Goal: Task Accomplishment & Management: Use online tool/utility

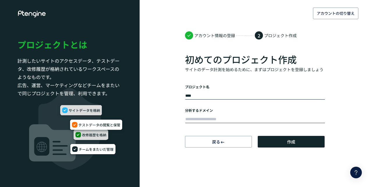
type input "****"
click at [257, 115] on input "text" at bounding box center [255, 119] width 140 height 8
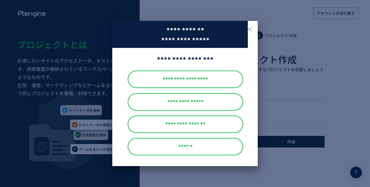
click at [251, 29] on icon at bounding box center [249, 29] width 7 height 7
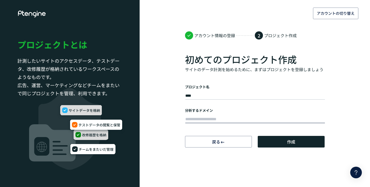
click at [235, 119] on input "text" at bounding box center [255, 119] width 140 height 8
paste input "**********"
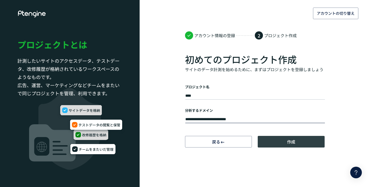
type input "**********"
click at [275, 139] on button "作成" at bounding box center [291, 142] width 67 height 12
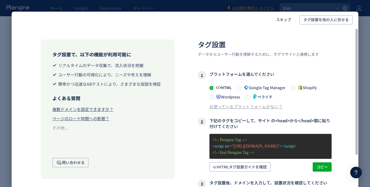
click at [268, 88] on span "Google Tag Manager" at bounding box center [263, 88] width 44 height 6
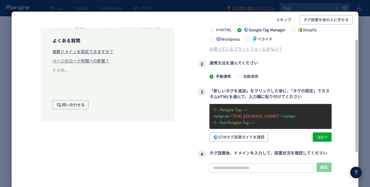
scroll to position [58, 0]
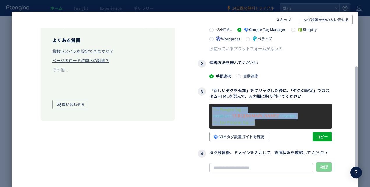
drag, startPoint x: 271, startPoint y: 123, endPoint x: 211, endPoint y: 108, distance: 61.5
click at [211, 108] on div "<!-- Ptengine Tag --> <script src= "[URL][DOMAIN_NAME]" ></script> <!-- End Pte…" at bounding box center [270, 116] width 122 height 25
click at [318, 137] on span "コピー" at bounding box center [321, 136] width 11 height 9
copy div "<!-- Ptengine Tag --> <script src= "[URL][DOMAIN_NAME]" ></script> <!-- End Pte…"
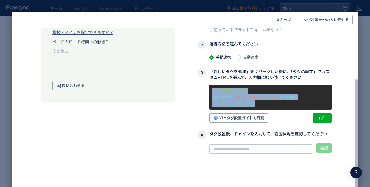
scroll to position [84, 0]
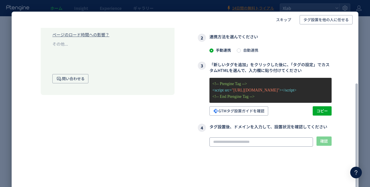
click at [298, 139] on input "text" at bounding box center [261, 142] width 104 height 9
paste input "**********"
type input "**********"
click at [322, 137] on span "確認" at bounding box center [324, 141] width 8 height 9
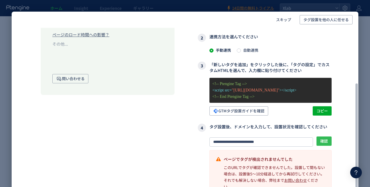
click at [324, 138] on span "確認" at bounding box center [324, 141] width 8 height 9
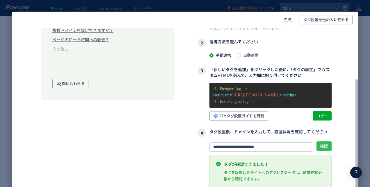
scroll to position [78, 0]
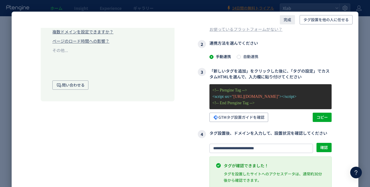
click at [291, 20] on span "完成" at bounding box center [288, 19] width 8 height 9
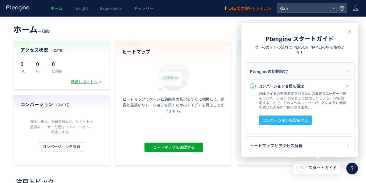
click at [141, 37] on div "ホーム — Xlab 現在のプラン： Free アップグレード アクセス状況 （[DATE]） 0 UU 0 PV 0 訪問数 数値レポートへ コンバージョン…" at bounding box center [183, 93] width 366 height 143
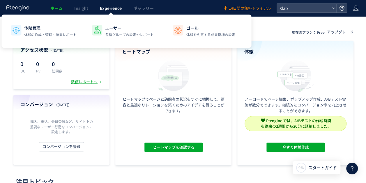
click at [107, 8] on span "Experience" at bounding box center [111, 8] width 22 height 6
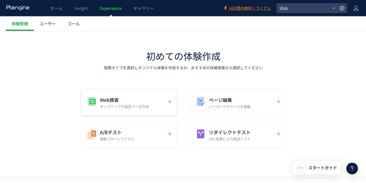
click at [147, 96] on h5 "Web接客" at bounding box center [124, 100] width 49 height 8
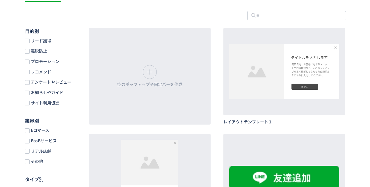
scroll to position [58, 0]
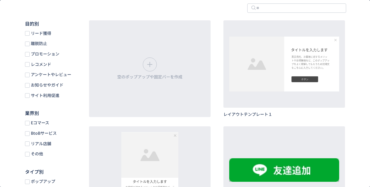
click at [58, 88] on span "お知らせやガイド" at bounding box center [47, 85] width 34 height 6
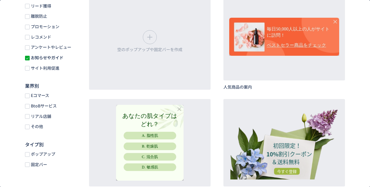
scroll to position [29, 0]
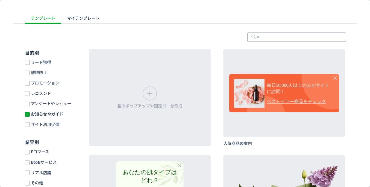
click at [254, 37] on input "dialog" at bounding box center [296, 37] width 99 height 9
type input "*"
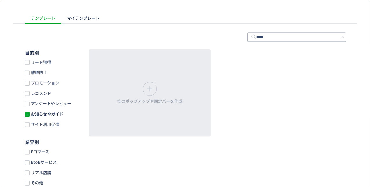
type input "*****"
click at [48, 116] on span "お知らせやガイド" at bounding box center [47, 114] width 34 height 6
click at [49, 115] on span "お知らせやガイド" at bounding box center [47, 114] width 34 height 6
click at [51, 18] on div "テンプレート" at bounding box center [43, 18] width 36 height 12
drag, startPoint x: 270, startPoint y: 34, endPoint x: 238, endPoint y: 35, distance: 31.4
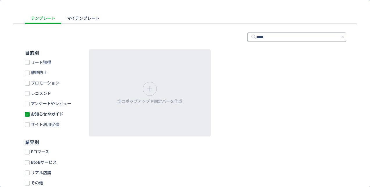
click at [238, 35] on div "テンプレート マイテンプレート ***** 目的別 リード獲得 離脱防止 プロモーション レコメンド アンケートやレビュー お知らせやガイド サイト利用促進 …" at bounding box center [185, 100] width 370 height 177
click at [341, 37] on use "dialog" at bounding box center [342, 37] width 2 height 2
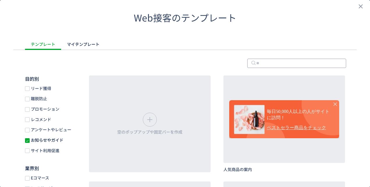
scroll to position [0, 0]
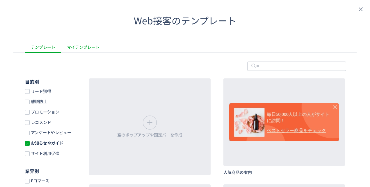
click at [85, 47] on div "マイテンプレート" at bounding box center [83, 47] width 44 height 12
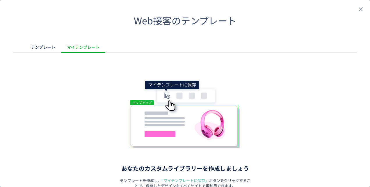
click at [170, 82] on div "dialog" at bounding box center [184, 114] width 343 height 70
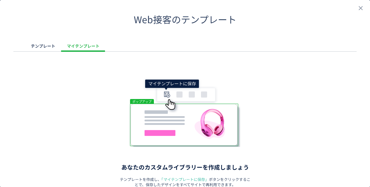
scroll to position [1, 0]
click at [197, 96] on div "dialog" at bounding box center [184, 112] width 343 height 70
click at [193, 179] on span "「マイテンプレートに保存」" at bounding box center [184, 180] width 47 height 6
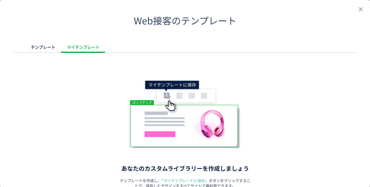
click at [167, 95] on div "dialog" at bounding box center [184, 114] width 343 height 70
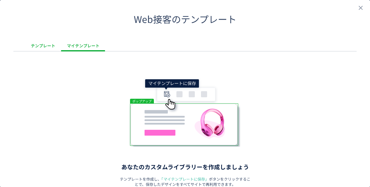
click at [42, 44] on div "テンプレート" at bounding box center [43, 46] width 36 height 12
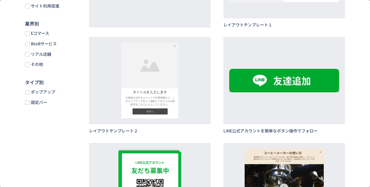
scroll to position [147, 0]
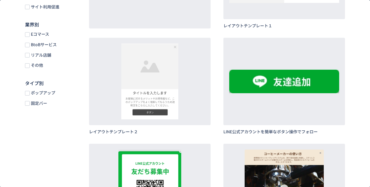
click at [49, 44] on span "BtoBサービス" at bounding box center [43, 45] width 27 height 6
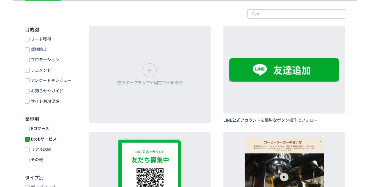
scroll to position [0, 0]
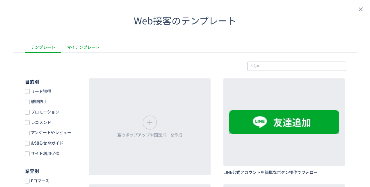
click at [86, 49] on div "マイテンプレート" at bounding box center [83, 47] width 44 height 12
